Goal: Information Seeking & Learning: Learn about a topic

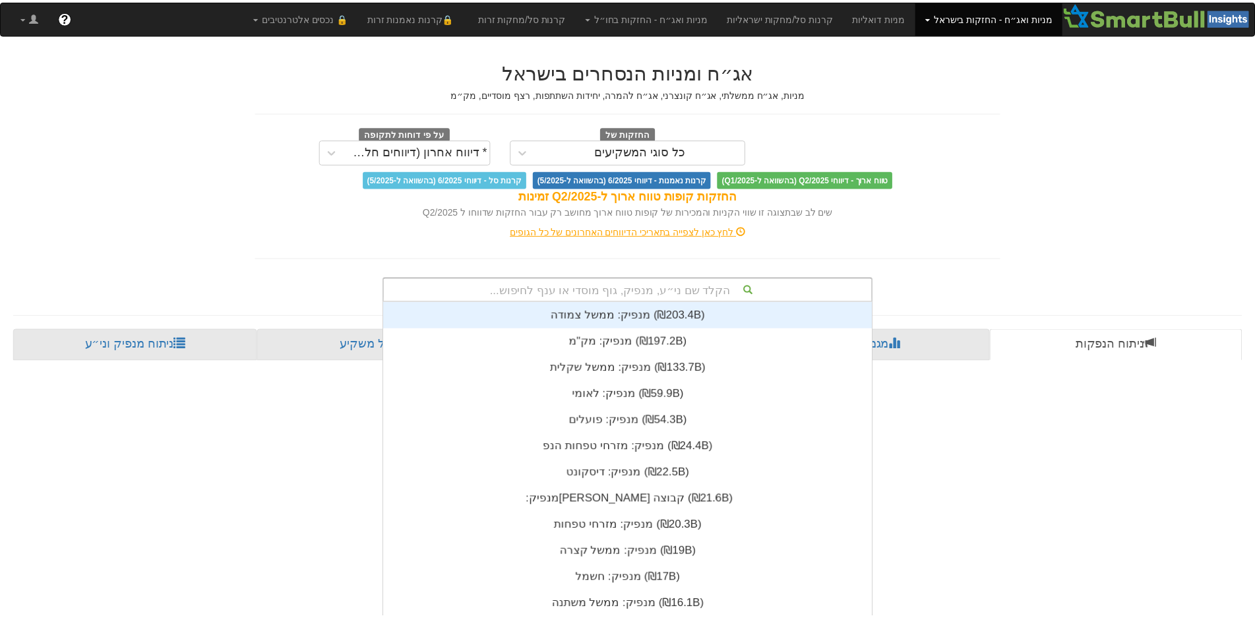
scroll to position [12, 0]
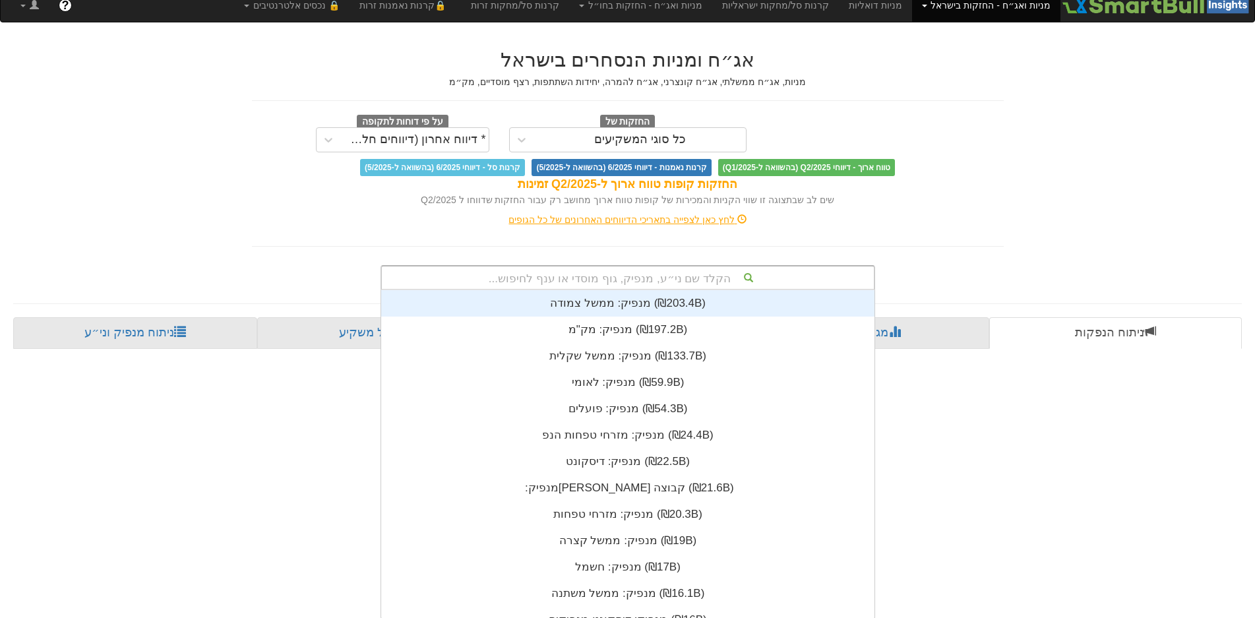
click at [695, 285] on div "הקלד שם ני״ע, מנפיק, גוף מוסדי או ענף לחיפוש..." at bounding box center [628, 277] width 492 height 22
type input "מ"
type input "נ"
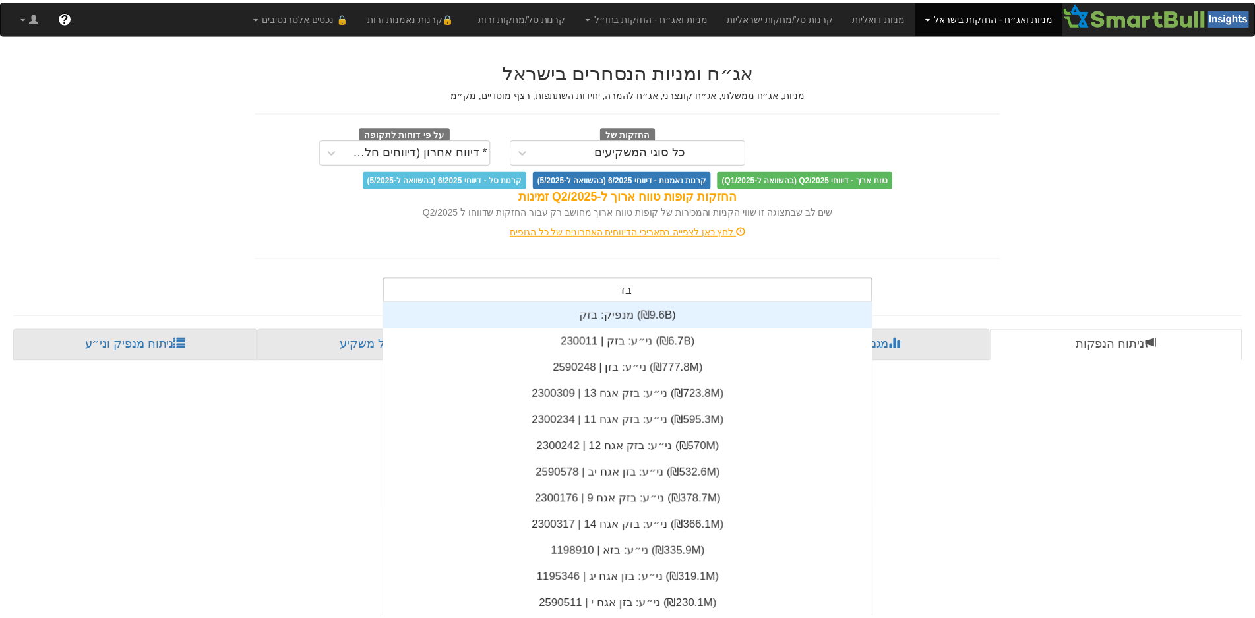
scroll to position [211, 0]
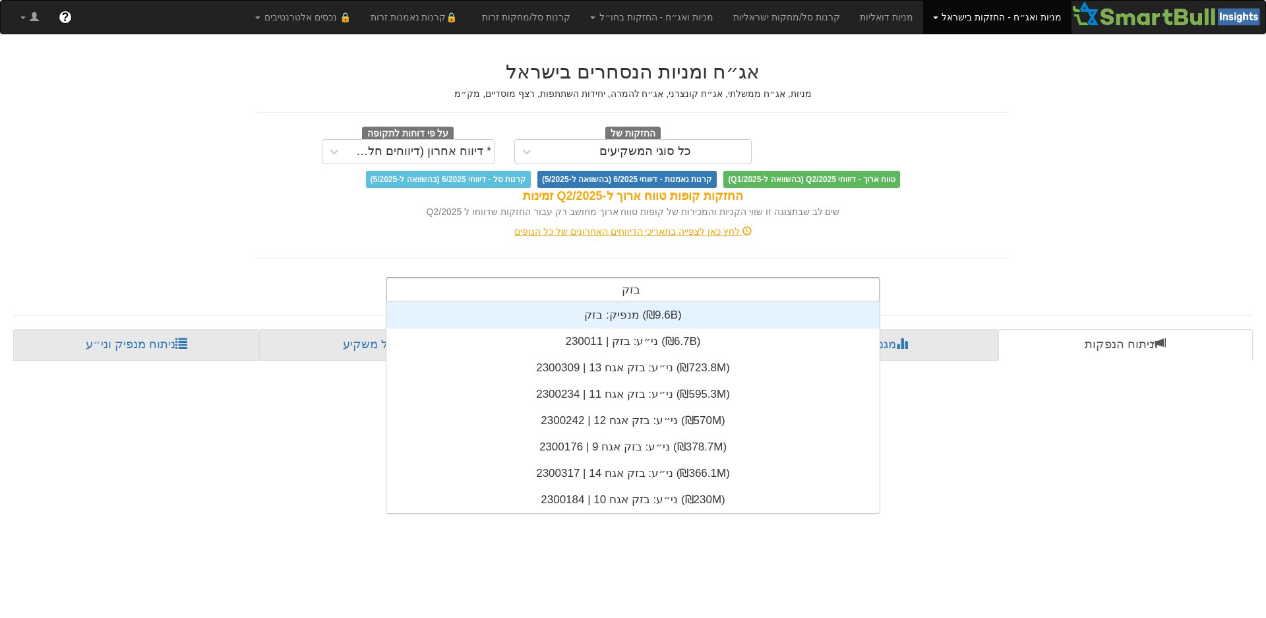
type input "בזק"
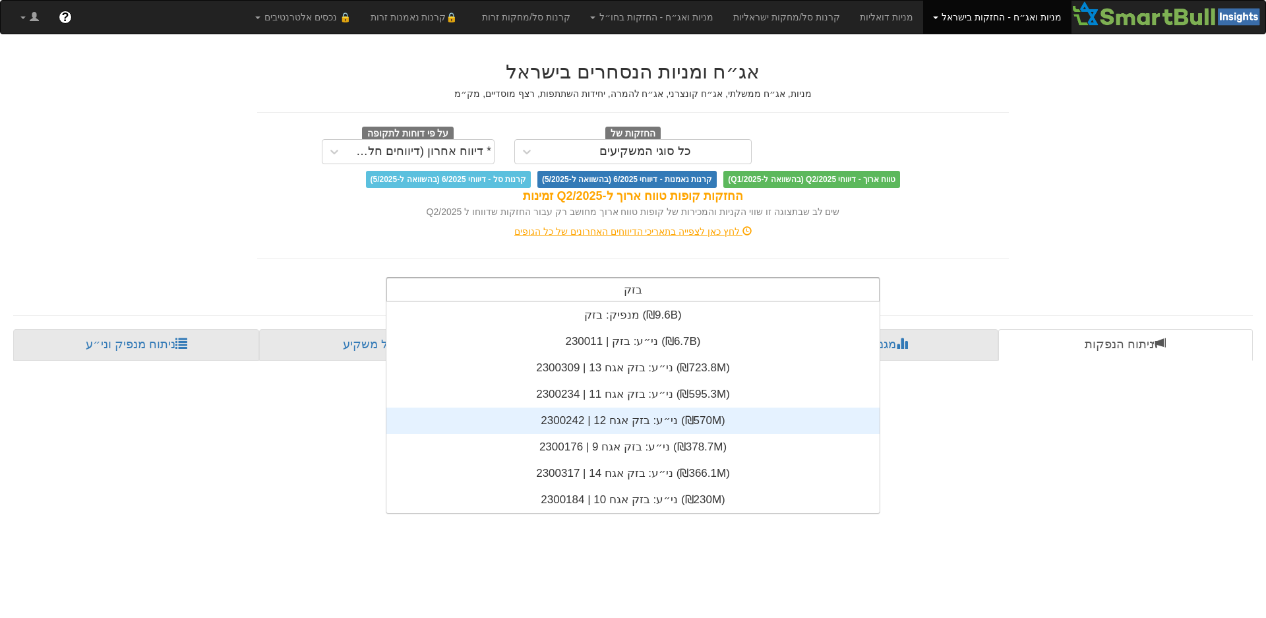
click at [636, 422] on div "ני״ע: ‏בזק אגח 12 | 2300242 ‎(₪570M)‎" at bounding box center [632, 421] width 493 height 26
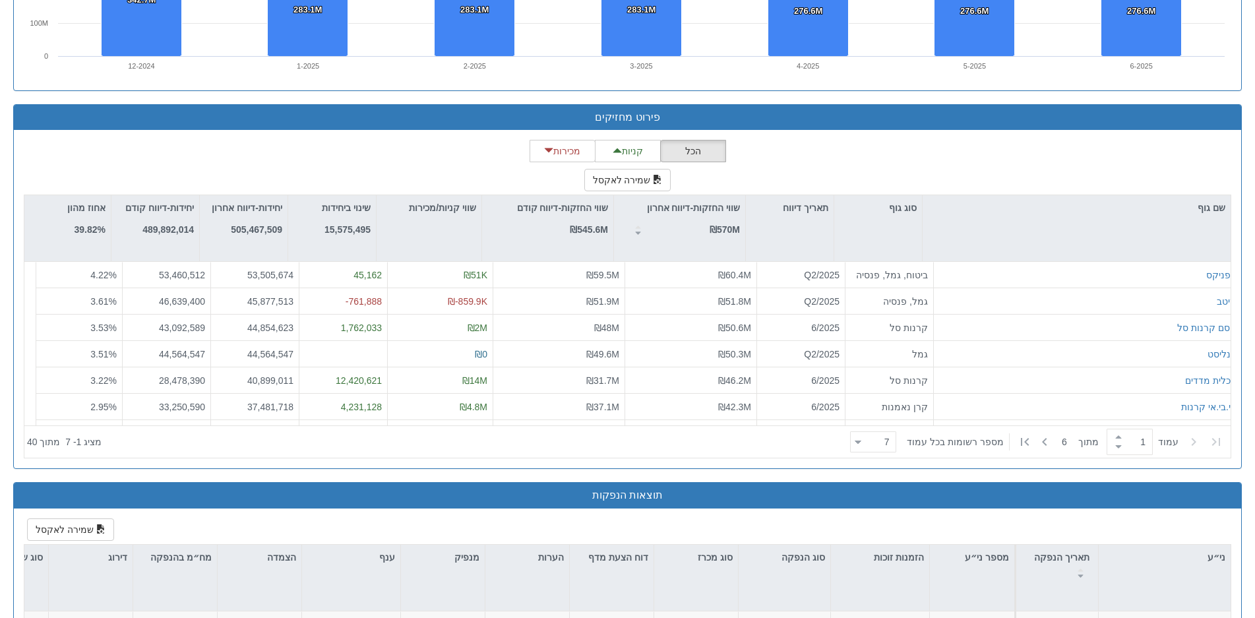
scroll to position [1055, 0]
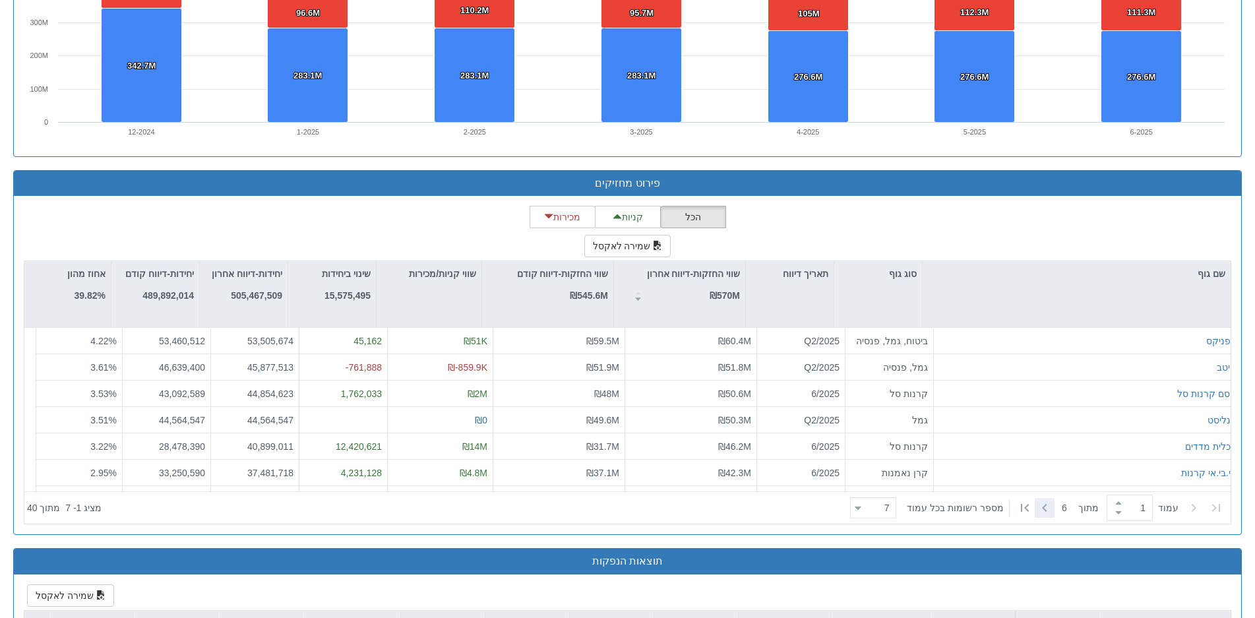
click at [1050, 504] on icon at bounding box center [1045, 508] width 16 height 16
click at [1219, 506] on icon at bounding box center [1216, 508] width 8 height 8
click at [938, 224] on div "הכל קניות מכירות שמירה לאקסל שם גוף סוג גוף תאריך דיווח שווי החזקות-דיווח אחרון…" at bounding box center [627, 365] width 1207 height 319
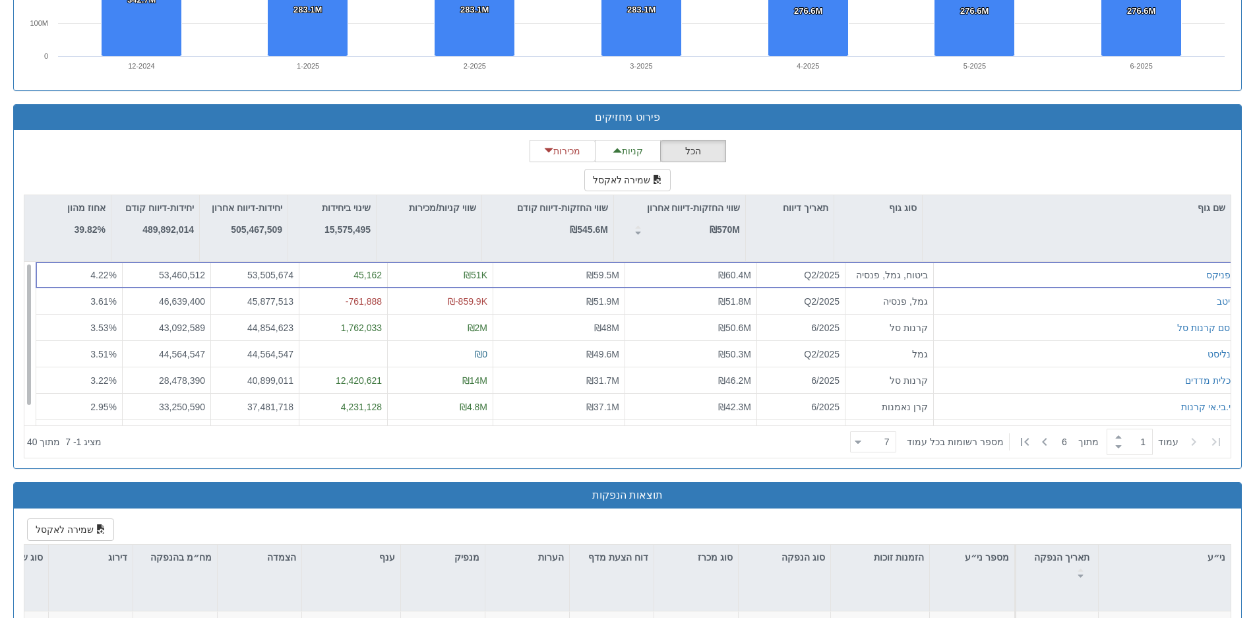
scroll to position [21, 0]
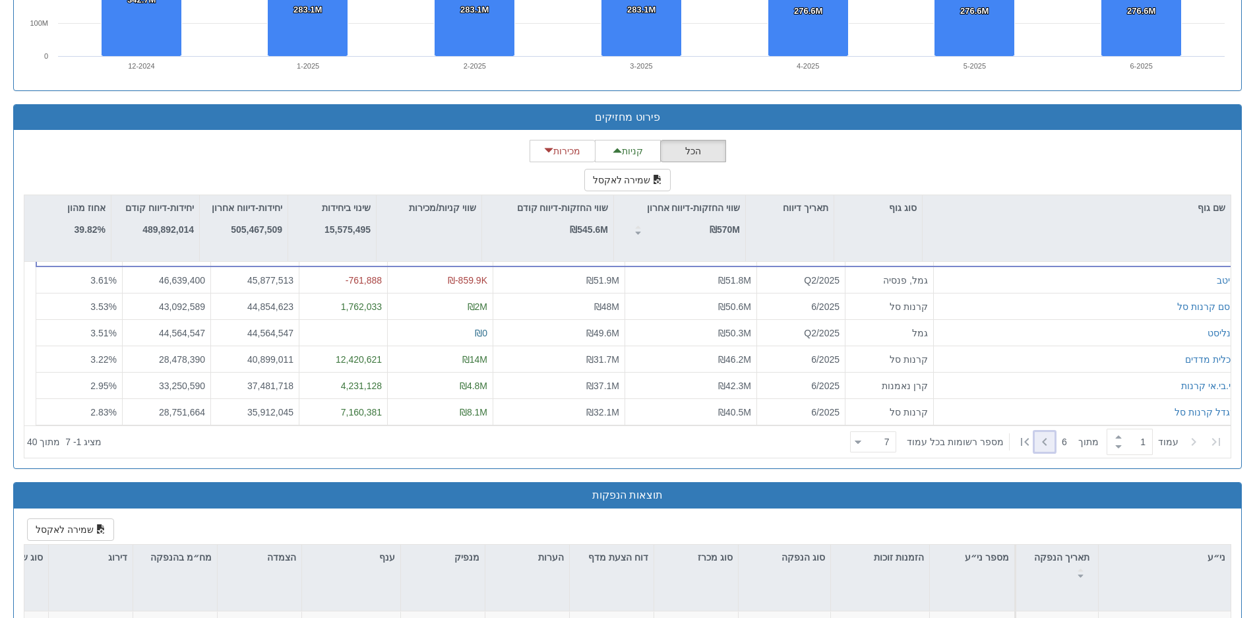
click at [1049, 441] on icon at bounding box center [1045, 442] width 16 height 16
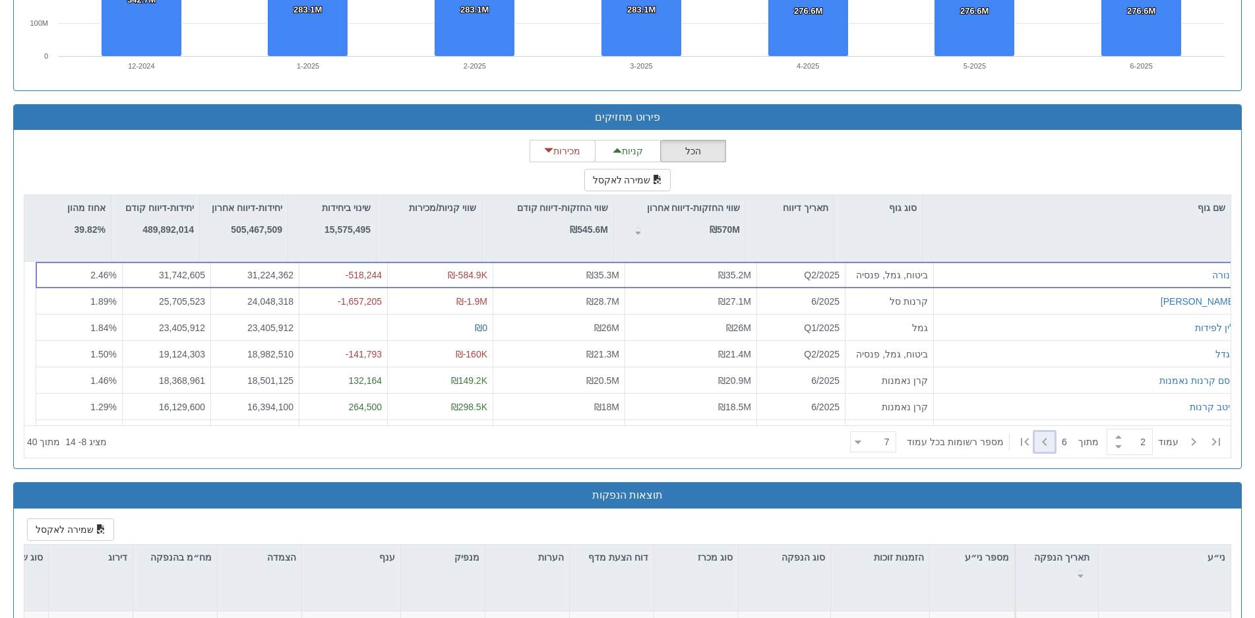
click at [1046, 435] on icon at bounding box center [1045, 442] width 16 height 16
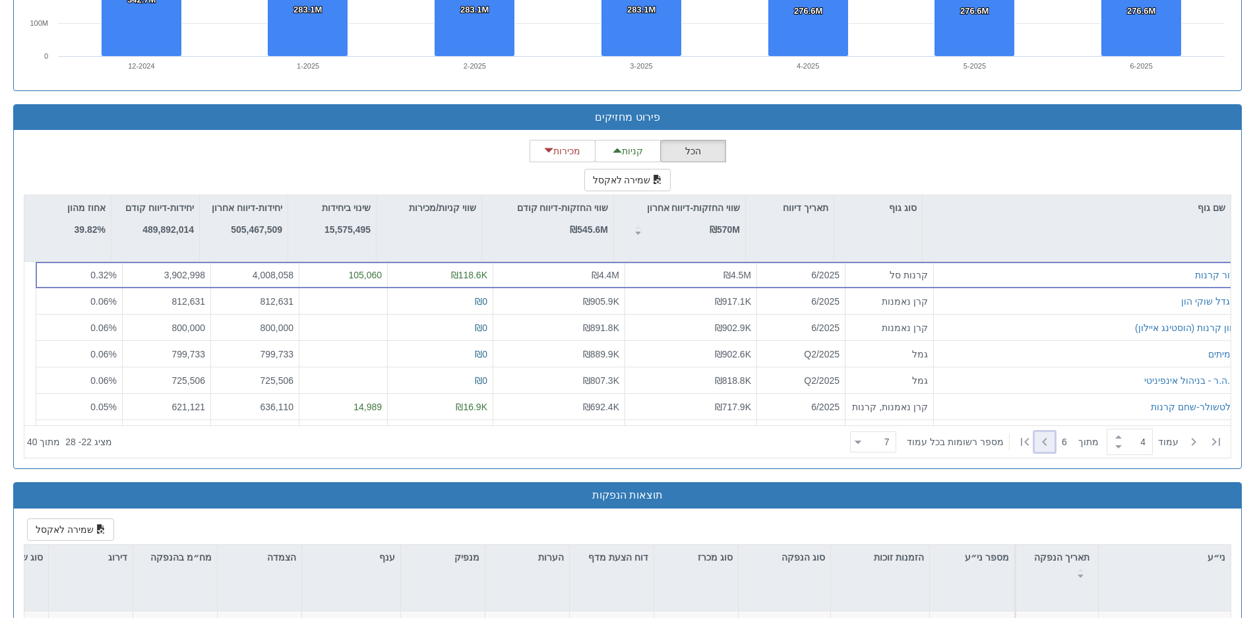
click at [1046, 435] on icon at bounding box center [1045, 442] width 16 height 16
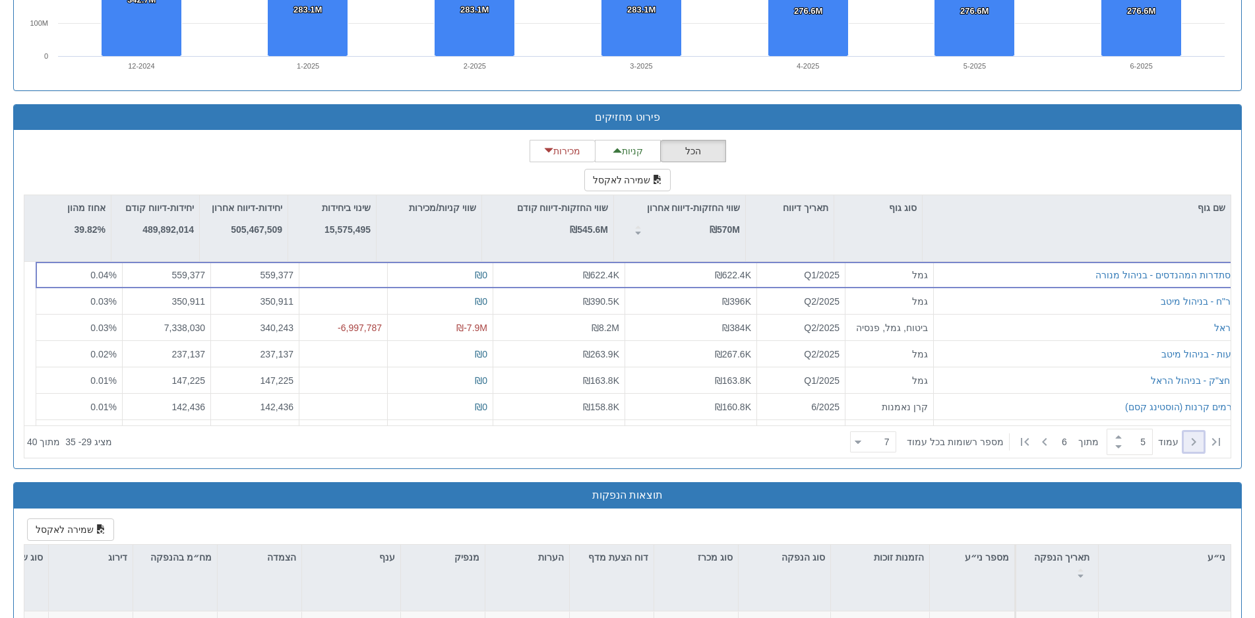
click at [1192, 440] on icon at bounding box center [1194, 442] width 16 height 16
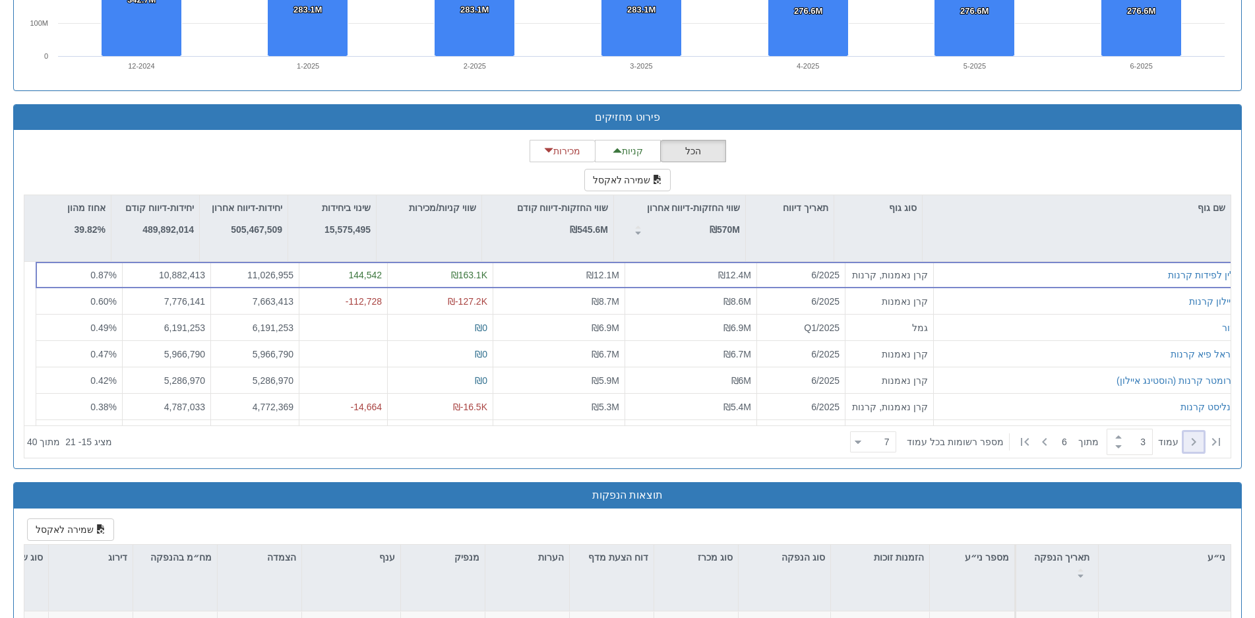
click at [1192, 440] on icon at bounding box center [1194, 442] width 16 height 16
type input "1"
click at [1192, 440] on icon at bounding box center [1194, 442] width 16 height 16
